Goal: Information Seeking & Learning: Find specific fact

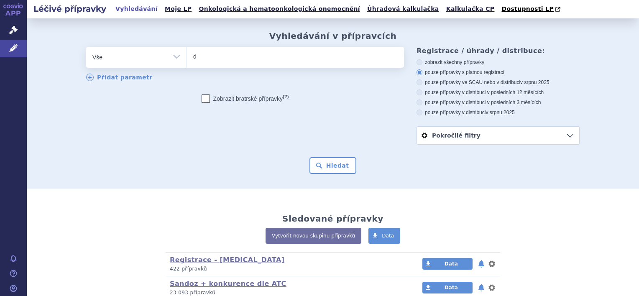
click at [316, 59] on ul "d" at bounding box center [295, 56] width 217 height 18
type input "d"
click at [187, 59] on select "d" at bounding box center [187, 56] width 0 height 21
select select "d"
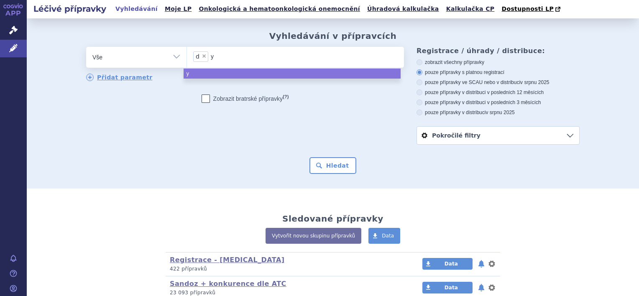
type input "ym"
type input "yme"
type input "ymet"
type input "yme"
type input "y"
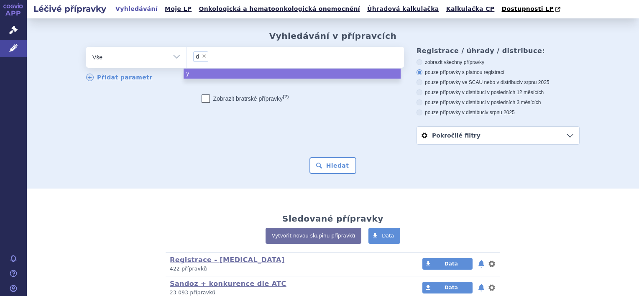
type input "d"
select select
type input "dy"
type input "dyme"
type input "dymet"
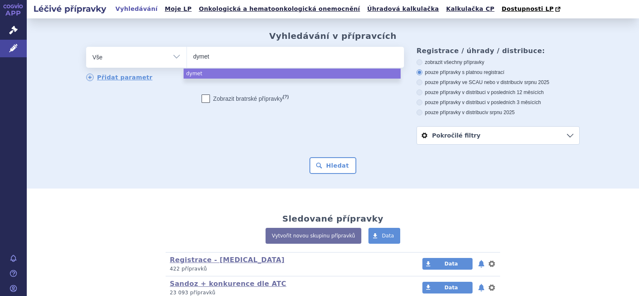
type input "dymeth"
type input "dymethy"
type input "dymethyl"
select select "dymethyl"
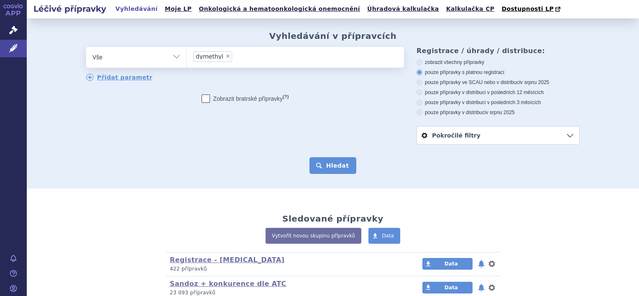
click at [335, 165] on button "Hledat" at bounding box center [333, 165] width 47 height 17
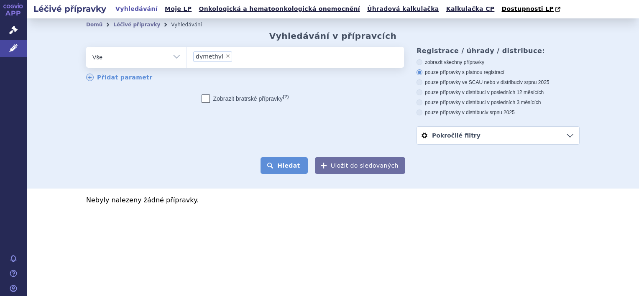
click at [294, 164] on button "Hledat" at bounding box center [284, 165] width 47 height 17
click at [251, 57] on ul "× dymethyl" at bounding box center [295, 56] width 217 height 18
click at [187, 57] on select "dymethyl" at bounding box center [187, 56] width 0 height 21
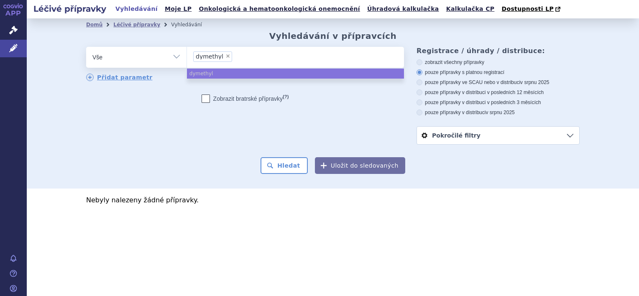
select select
type input "dymethyl"
type input "dymethyl f"
type input "dymethyl fu"
type input "dymethyl fum"
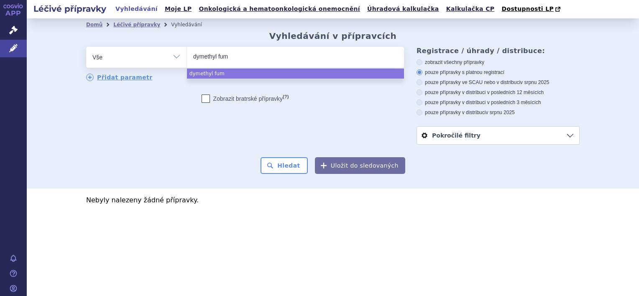
type input "dymethyl fuma"
type input "dymethyl fumar"
type input "dymethyl fumara"
type input "dymethyl fumarat"
select select "dymethyl fumarat"
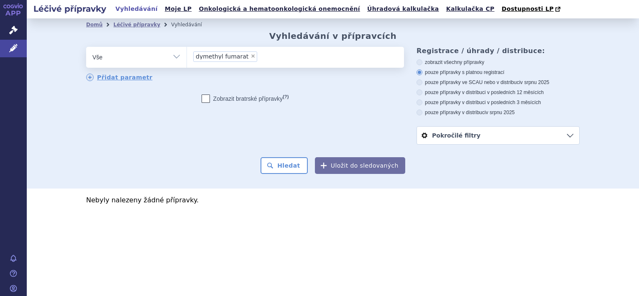
click at [269, 145] on div "odstranit Vše Přípravek/SUKL kód MAH VPOIS ATC/Aktivní látka" at bounding box center [333, 96] width 494 height 98
click at [284, 168] on button "Hledat" at bounding box center [284, 165] width 47 height 17
click at [502, 8] on span "Dostupnosti LP" at bounding box center [528, 8] width 52 height 7
click at [251, 56] on span "×" at bounding box center [253, 56] width 5 height 5
click at [187, 56] on select "dymethyl fumarat" at bounding box center [187, 56] width 0 height 21
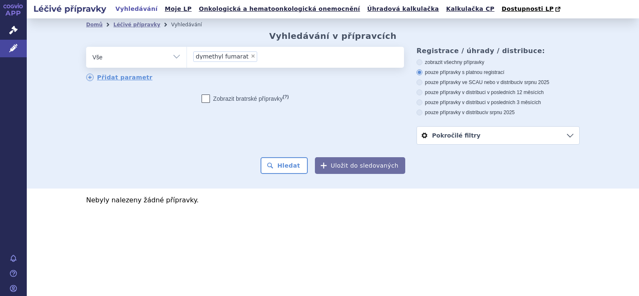
select select
type input "SKILARENCE"
select select "SKILARENCE"
click at [293, 171] on button "Hledat" at bounding box center [284, 165] width 47 height 17
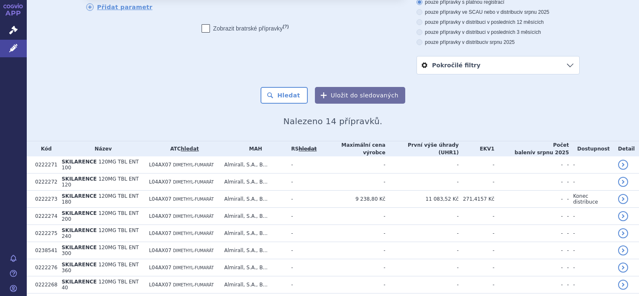
scroll to position [72, 0]
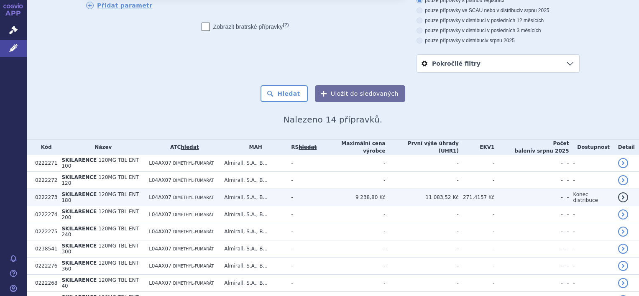
click at [91, 189] on td "SKILARENCE 120MG TBL ENT 180" at bounding box center [100, 197] width 87 height 17
